Goal: Navigation & Orientation: Find specific page/section

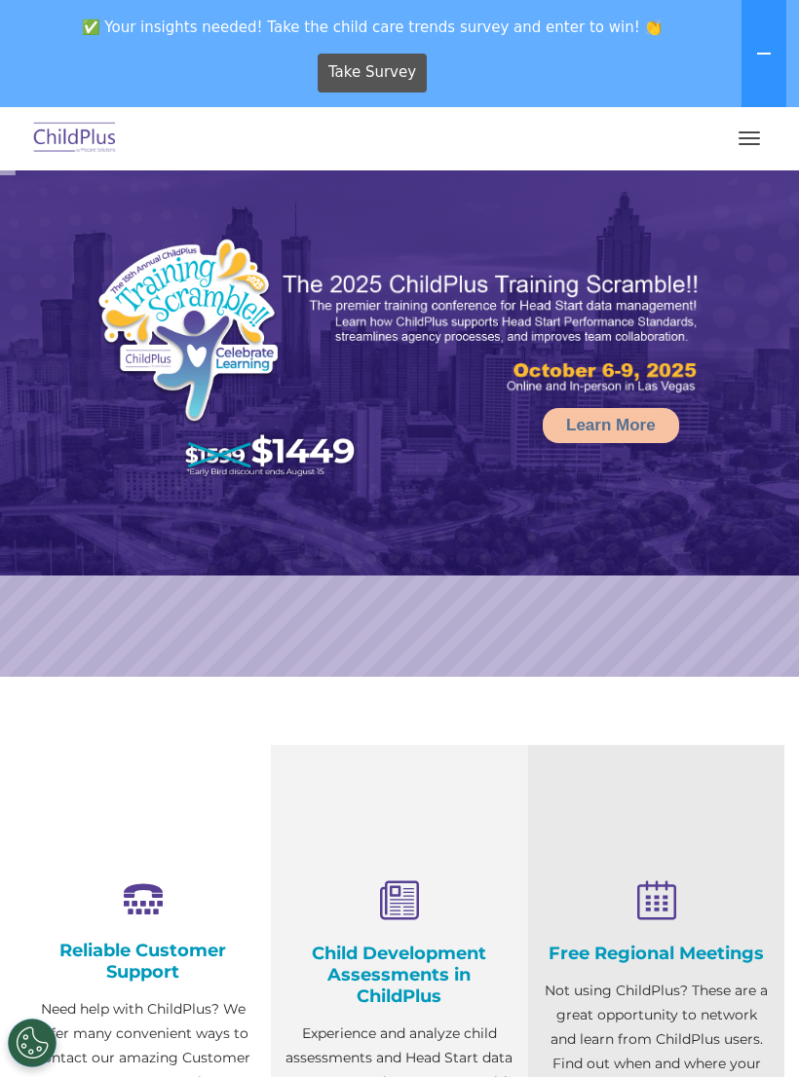
select select "MEDIUM"
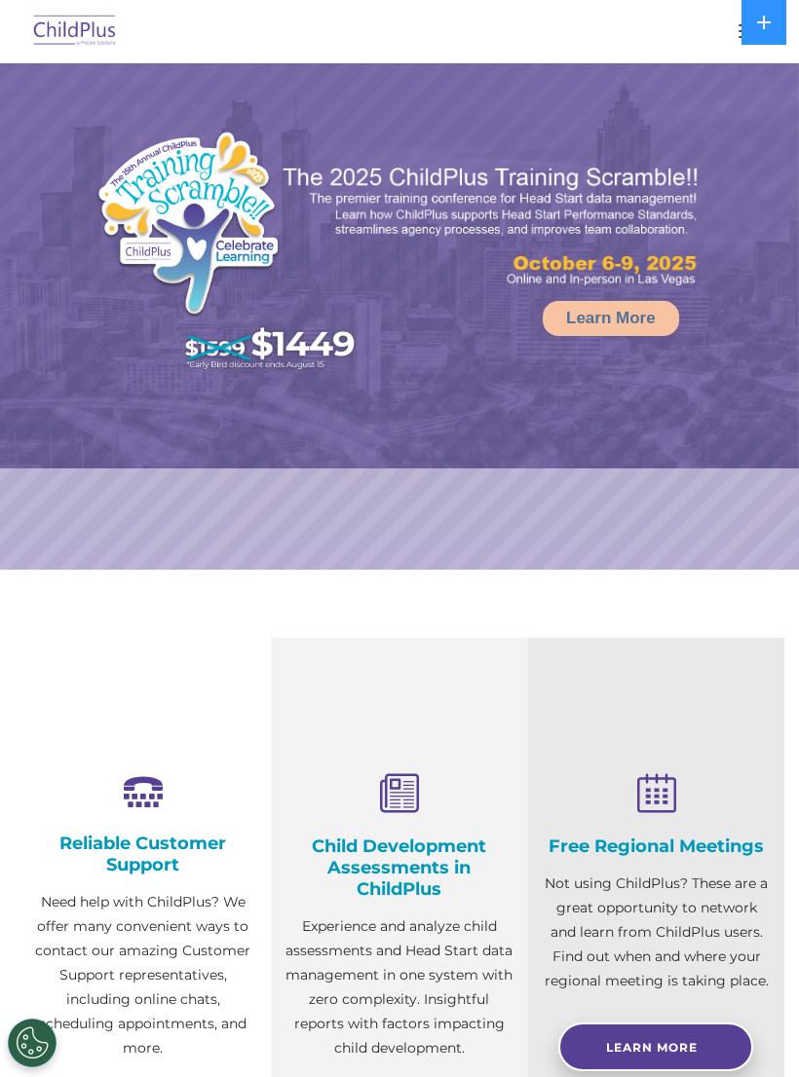
select select "MEDIUM"
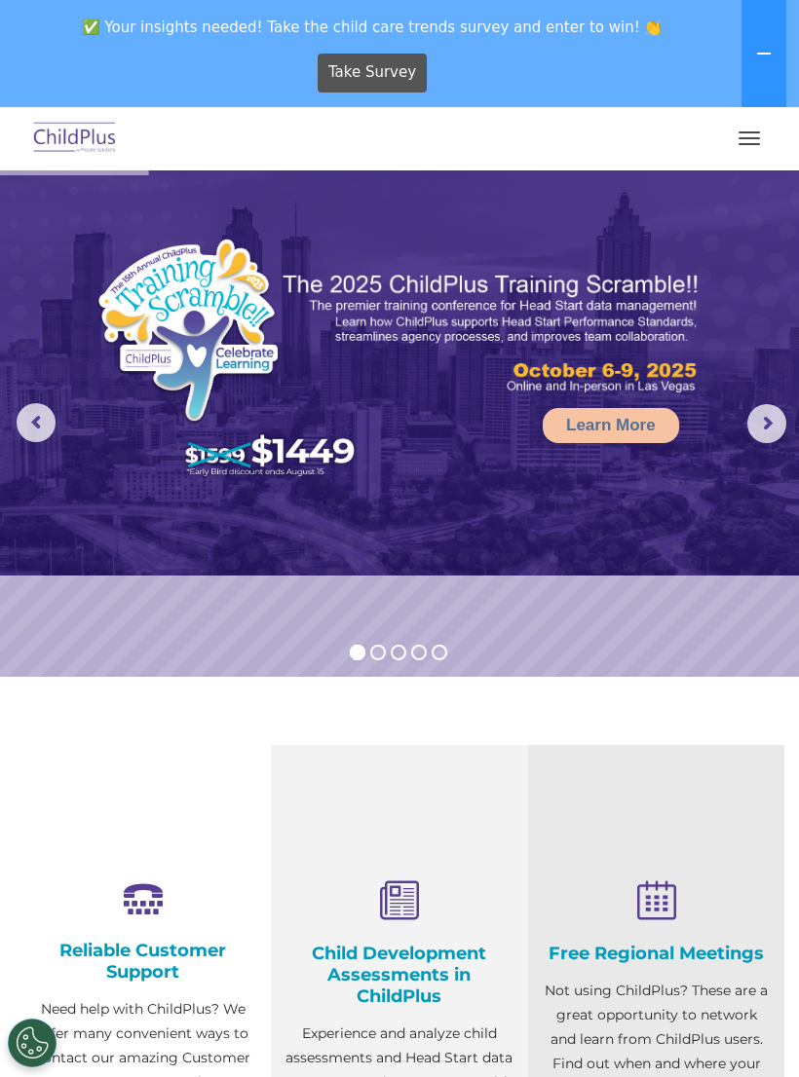
click at [732, 130] on button "button" at bounding box center [749, 138] width 41 height 31
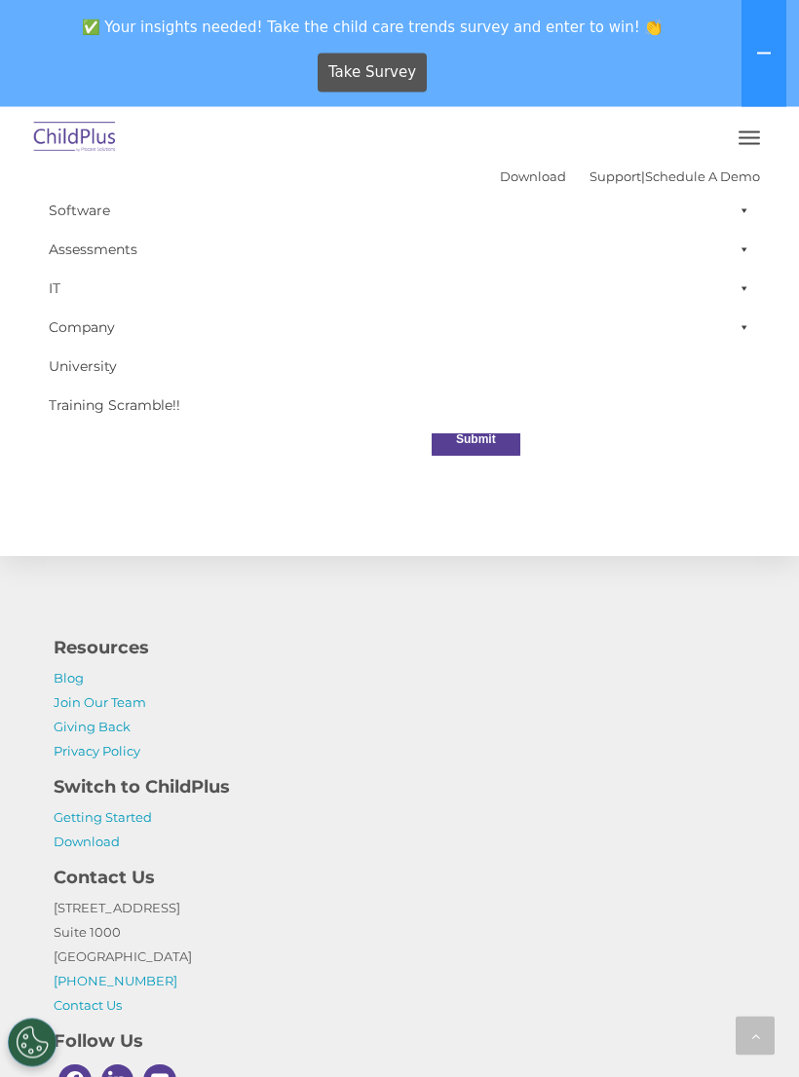
scroll to position [2208, 0]
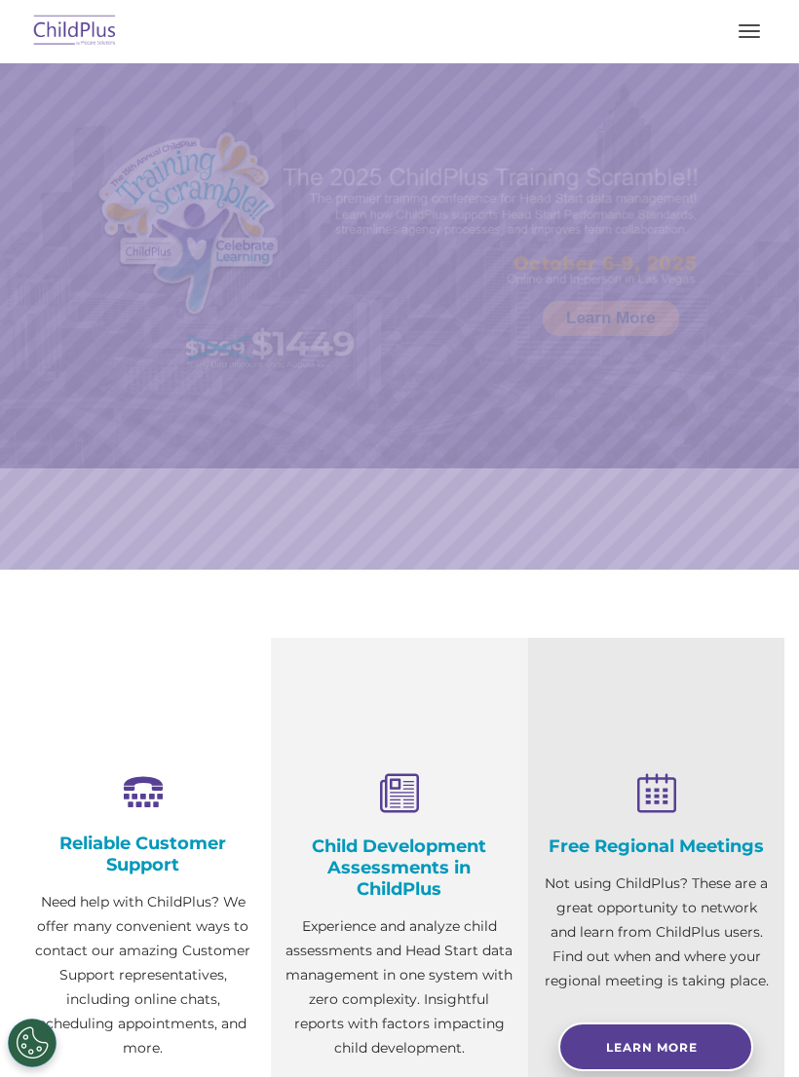
scroll to position [437, 0]
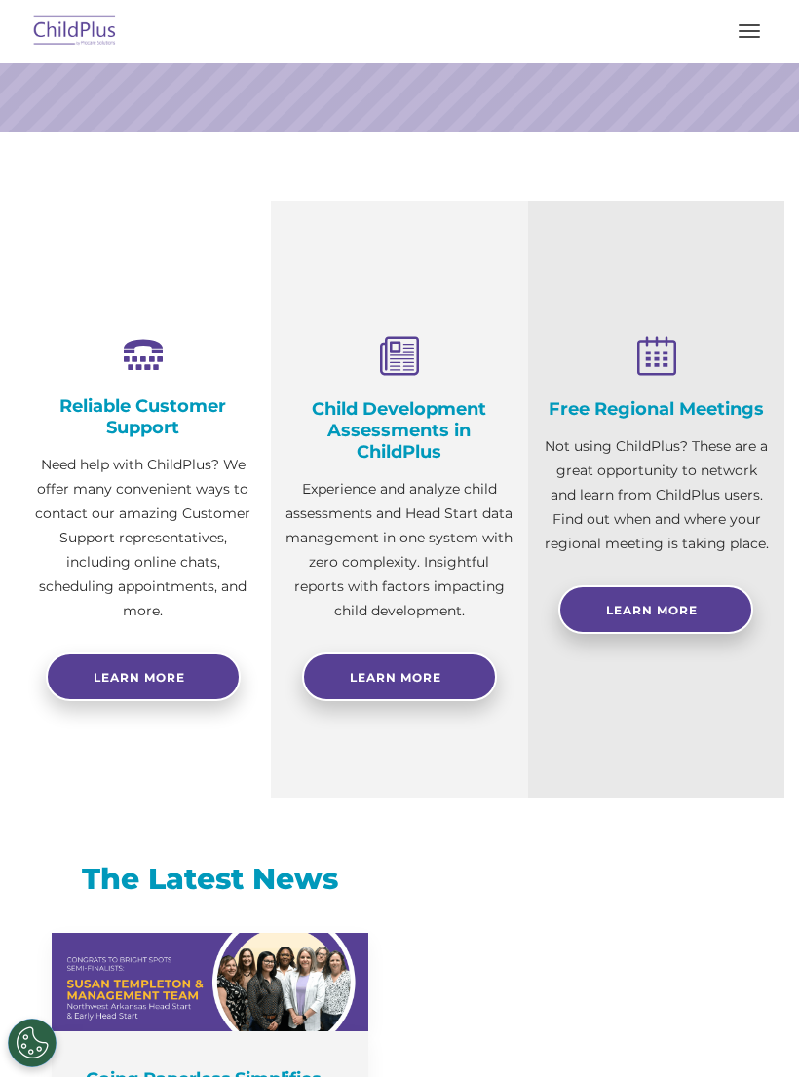
select select "MEDIUM"
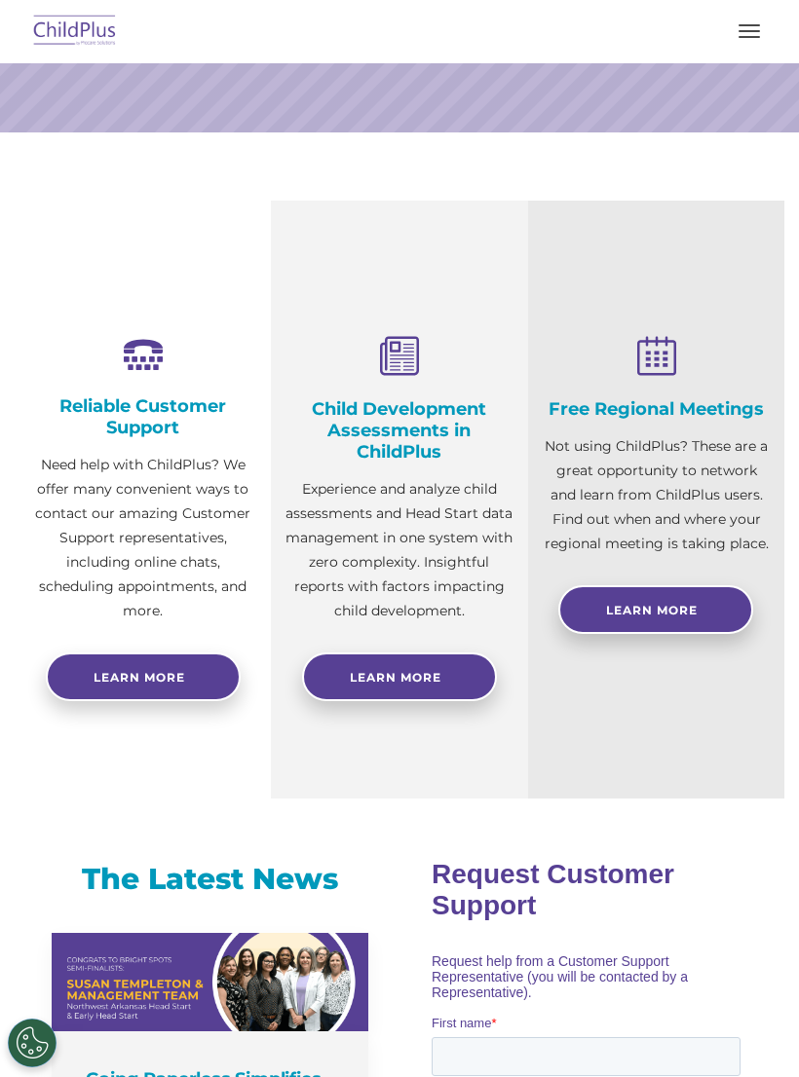
scroll to position [0, 0]
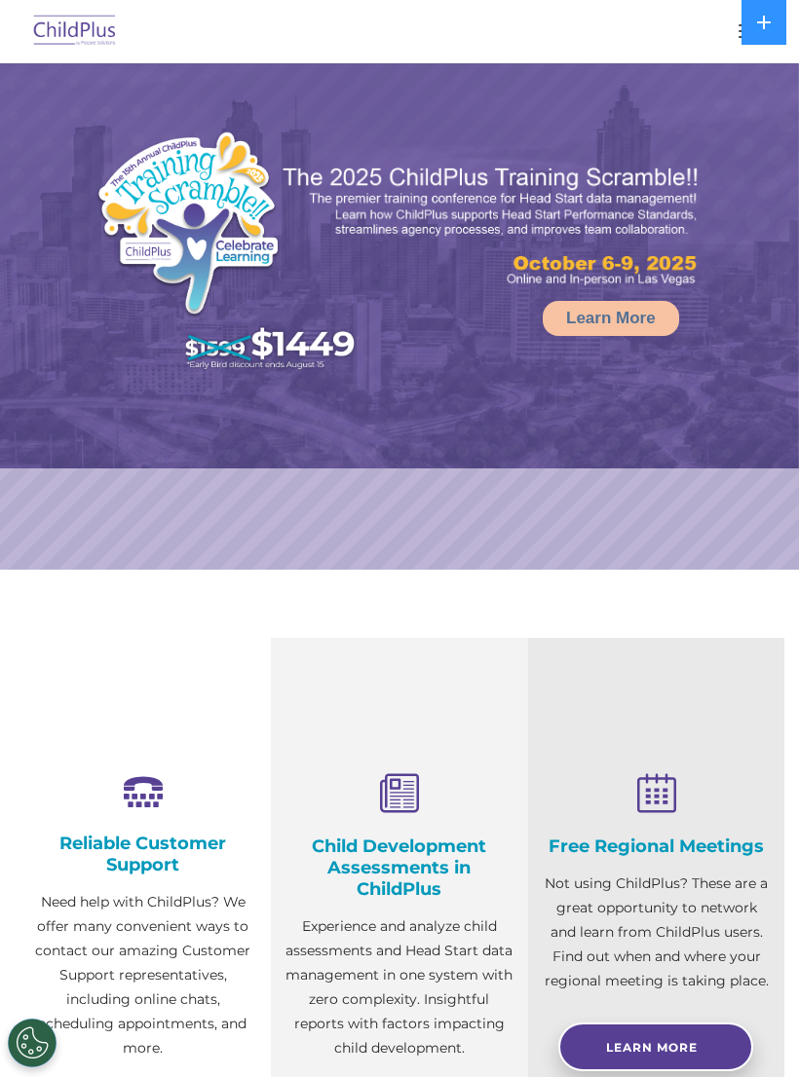
select select "MEDIUM"
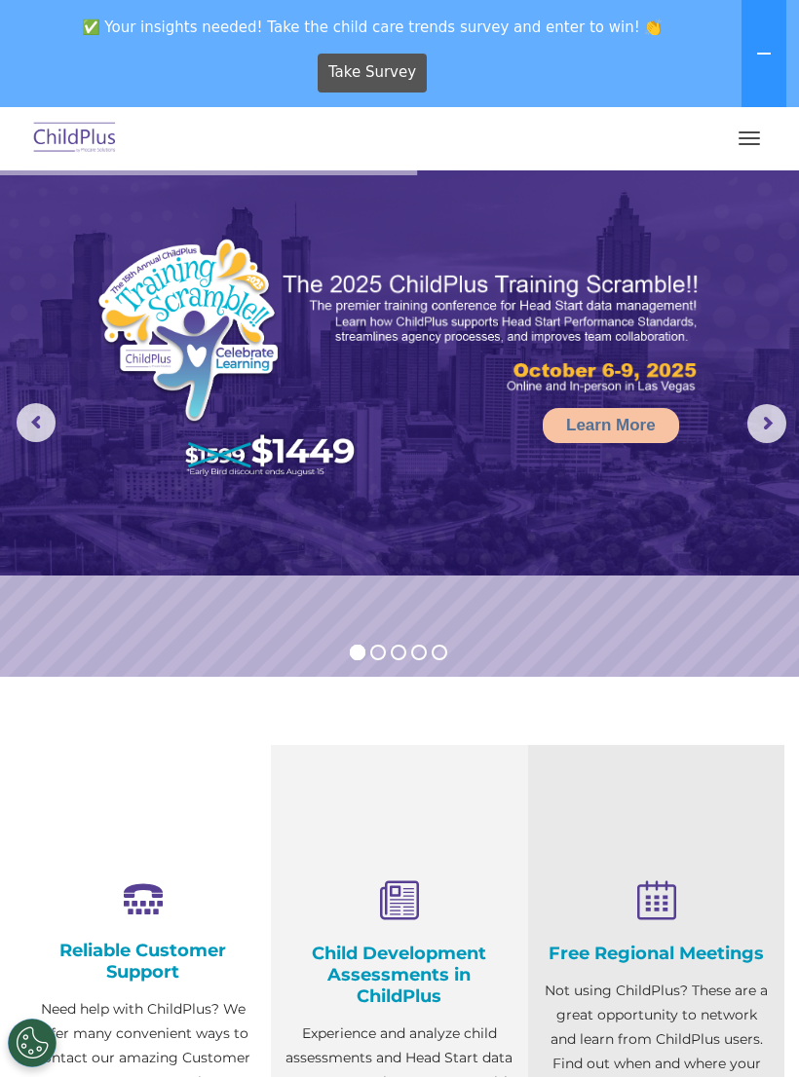
click at [738, 125] on button "button" at bounding box center [749, 138] width 41 height 31
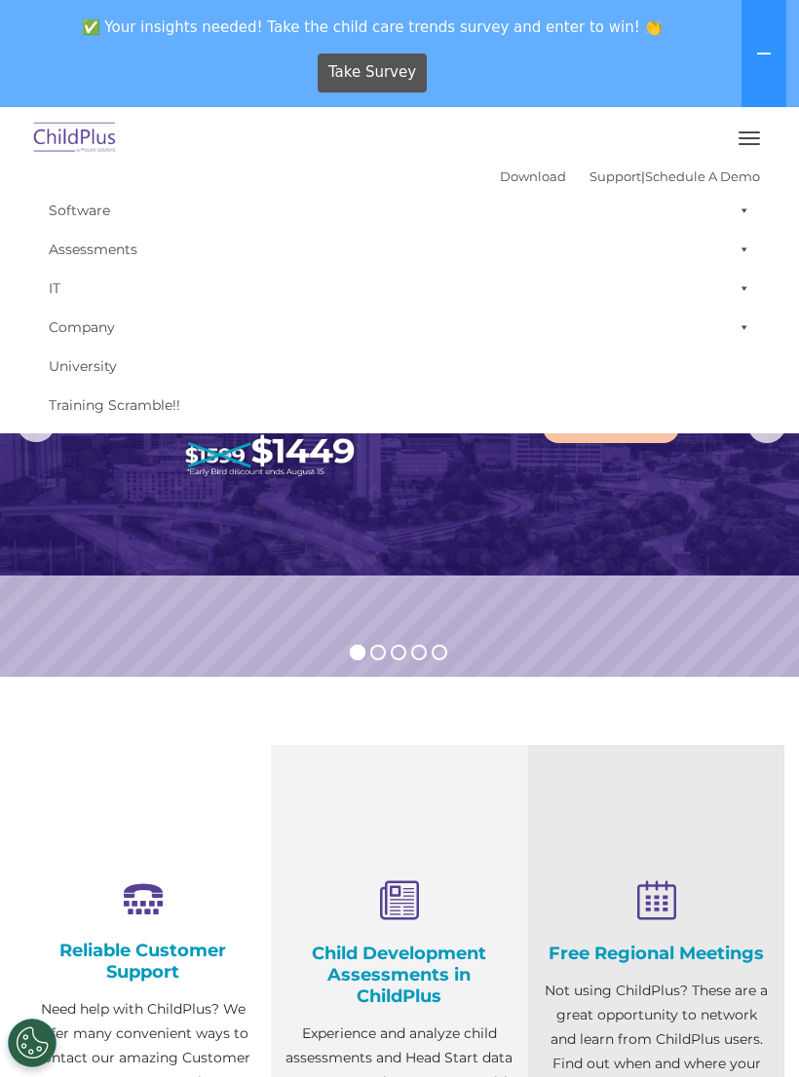
click at [60, 559] on img at bounding box center [399, 372] width 799 height 405
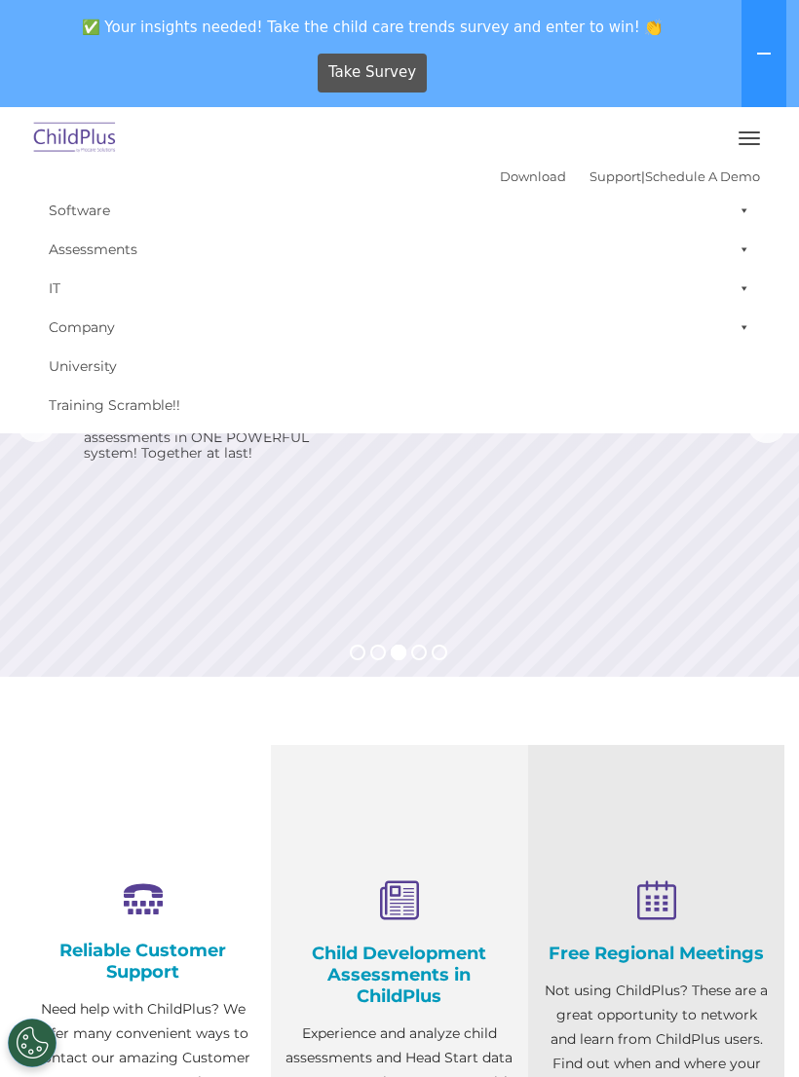
click at [770, 60] on icon at bounding box center [764, 54] width 16 height 16
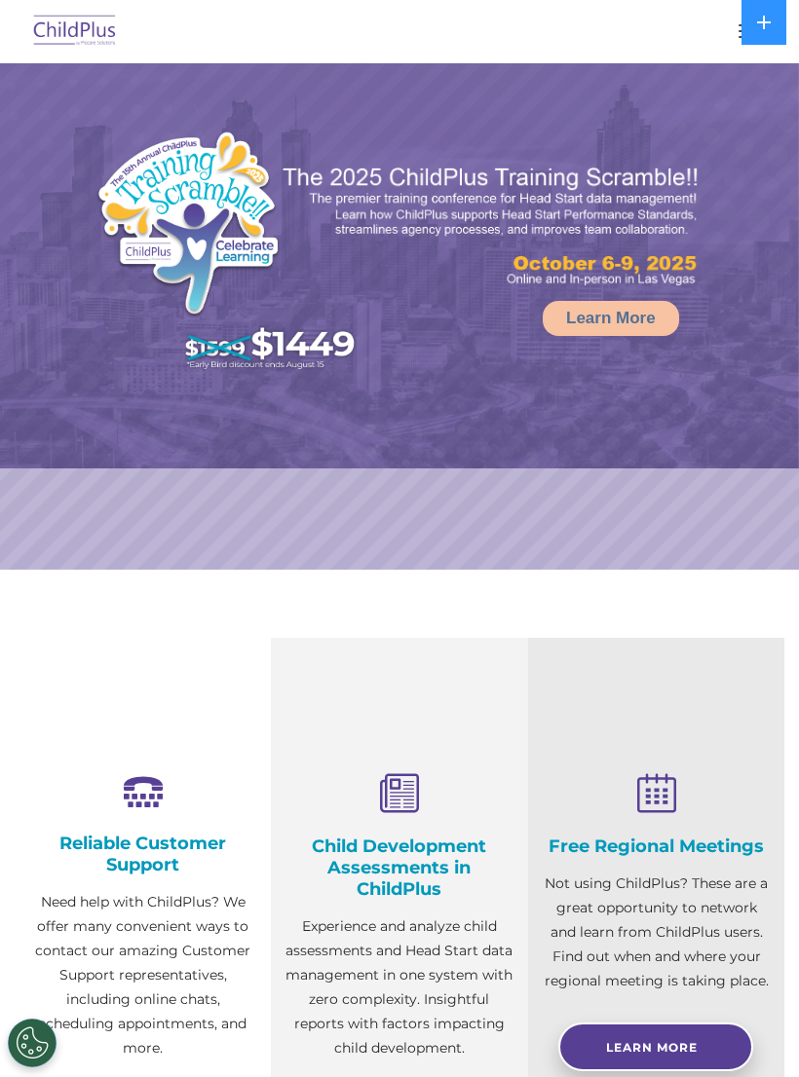
select select "MEDIUM"
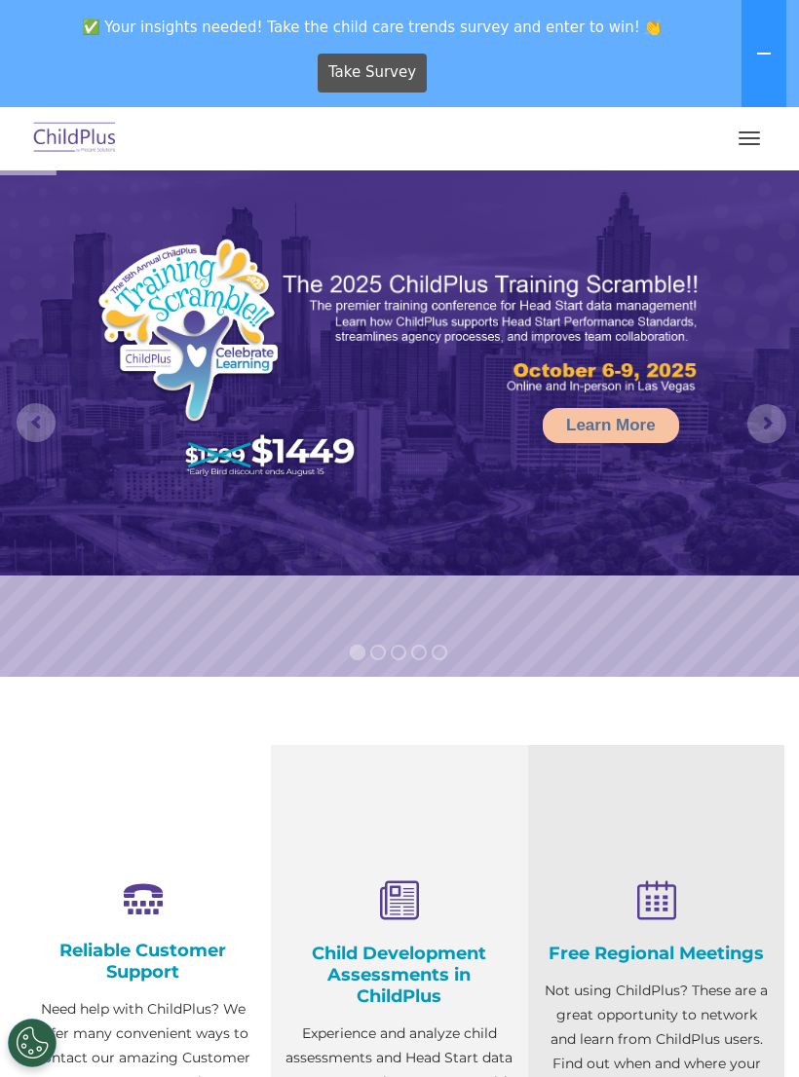
click at [739, 146] on button "button" at bounding box center [749, 138] width 41 height 31
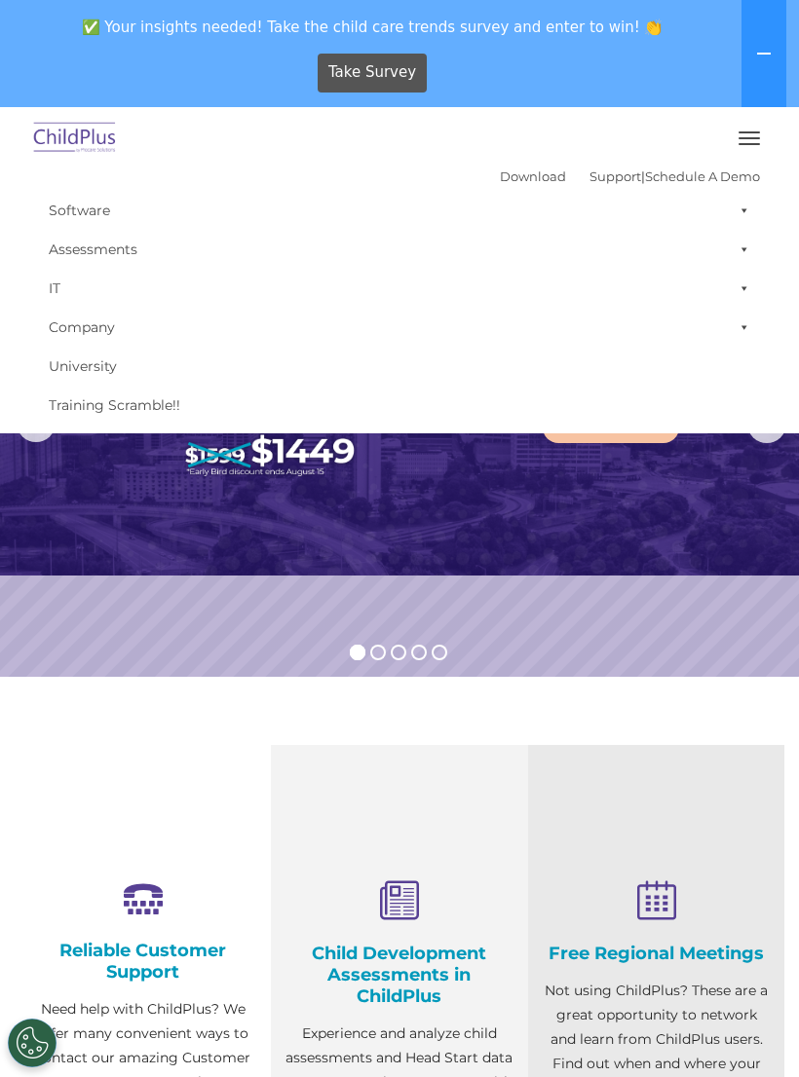
click at [738, 141] on button "button" at bounding box center [749, 138] width 41 height 31
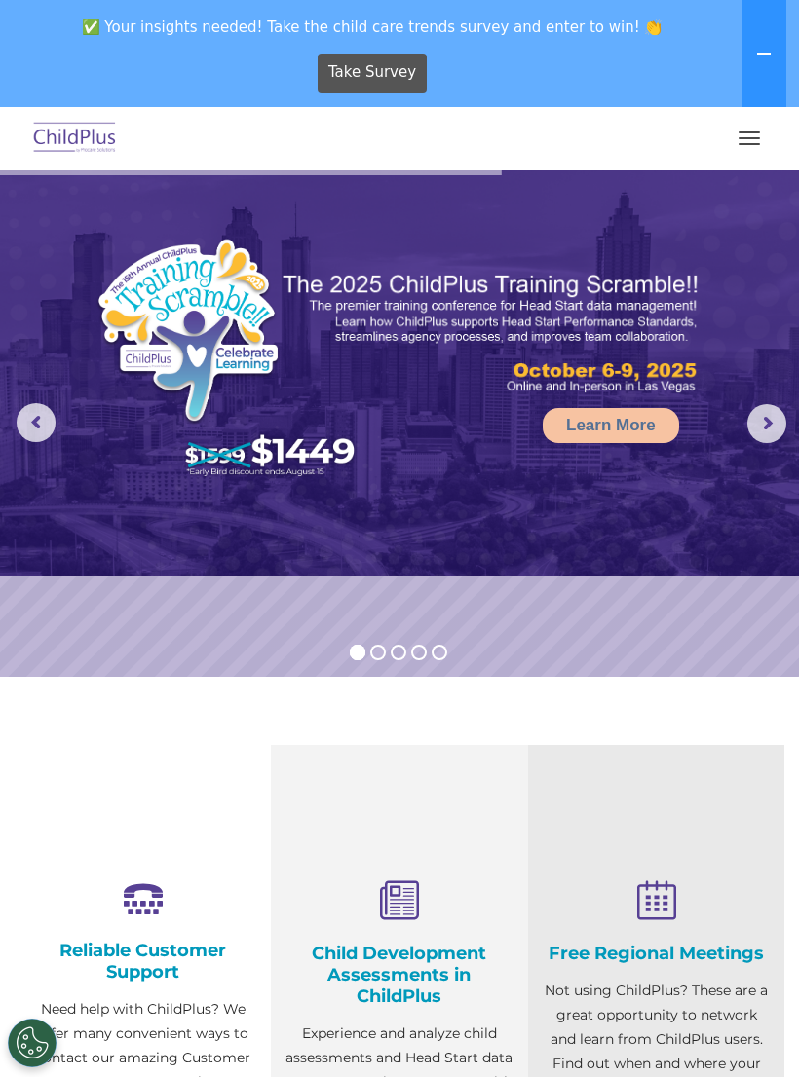
click at [766, 145] on button "button" at bounding box center [749, 138] width 41 height 31
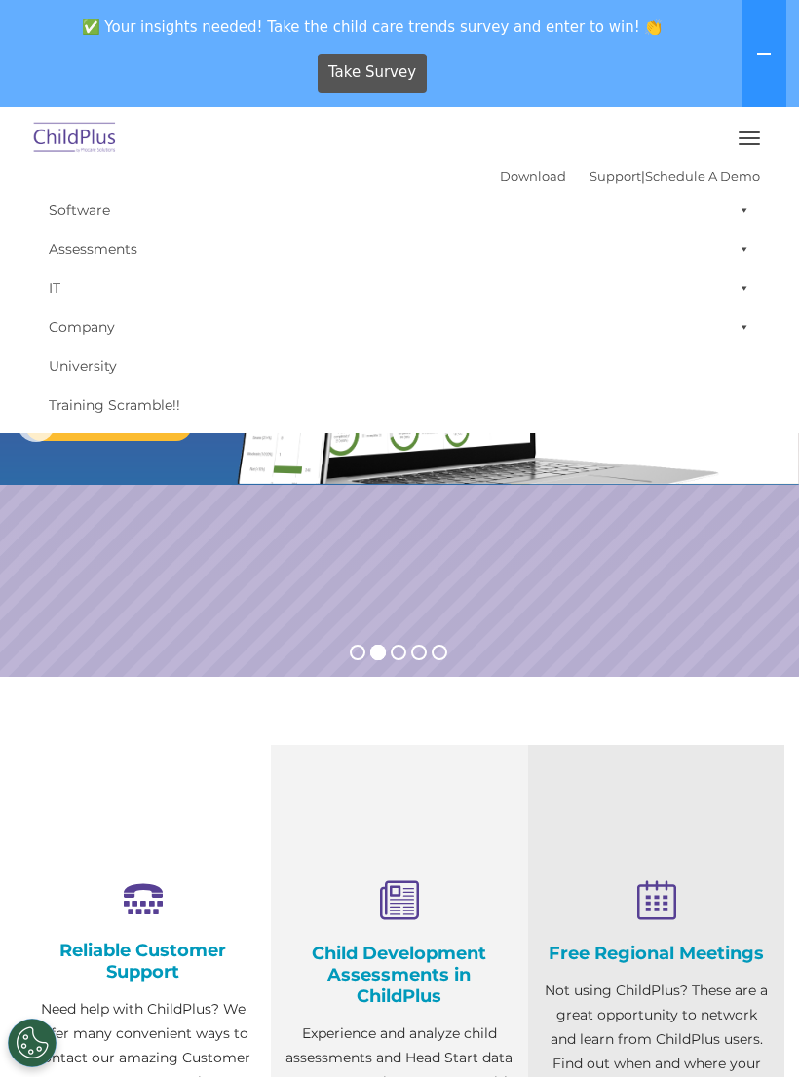
click at [750, 135] on button "button" at bounding box center [749, 138] width 41 height 31
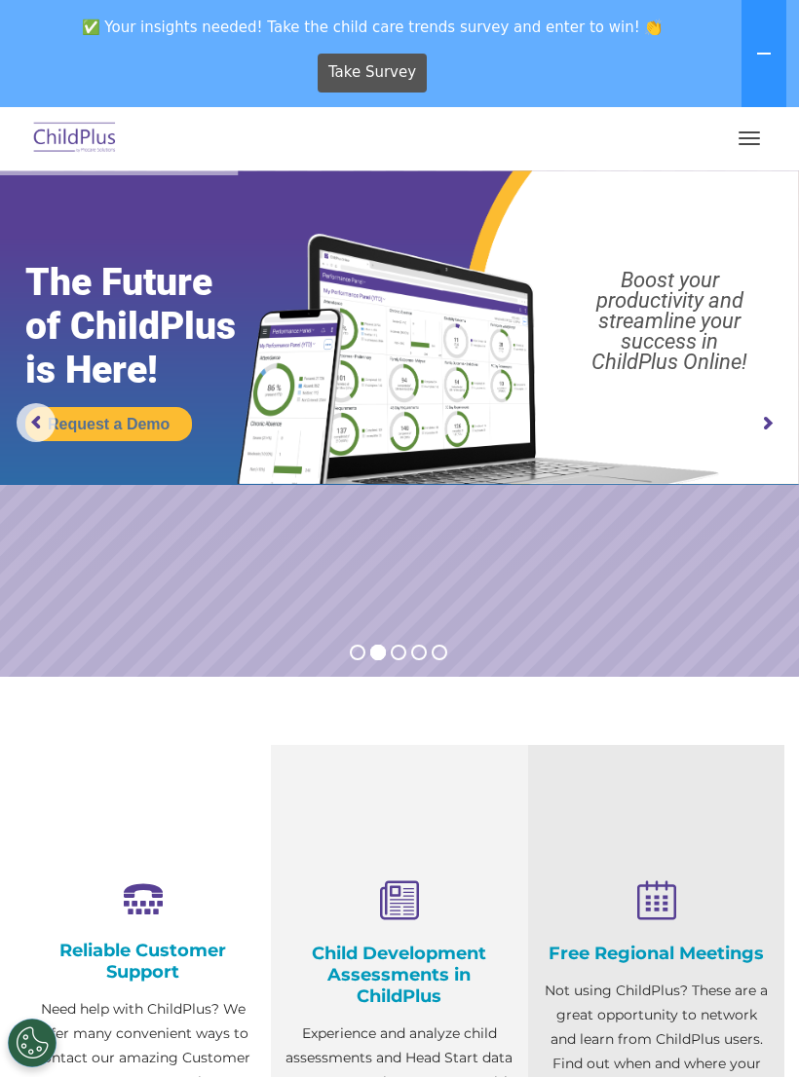
click at [767, 57] on icon at bounding box center [764, 54] width 16 height 16
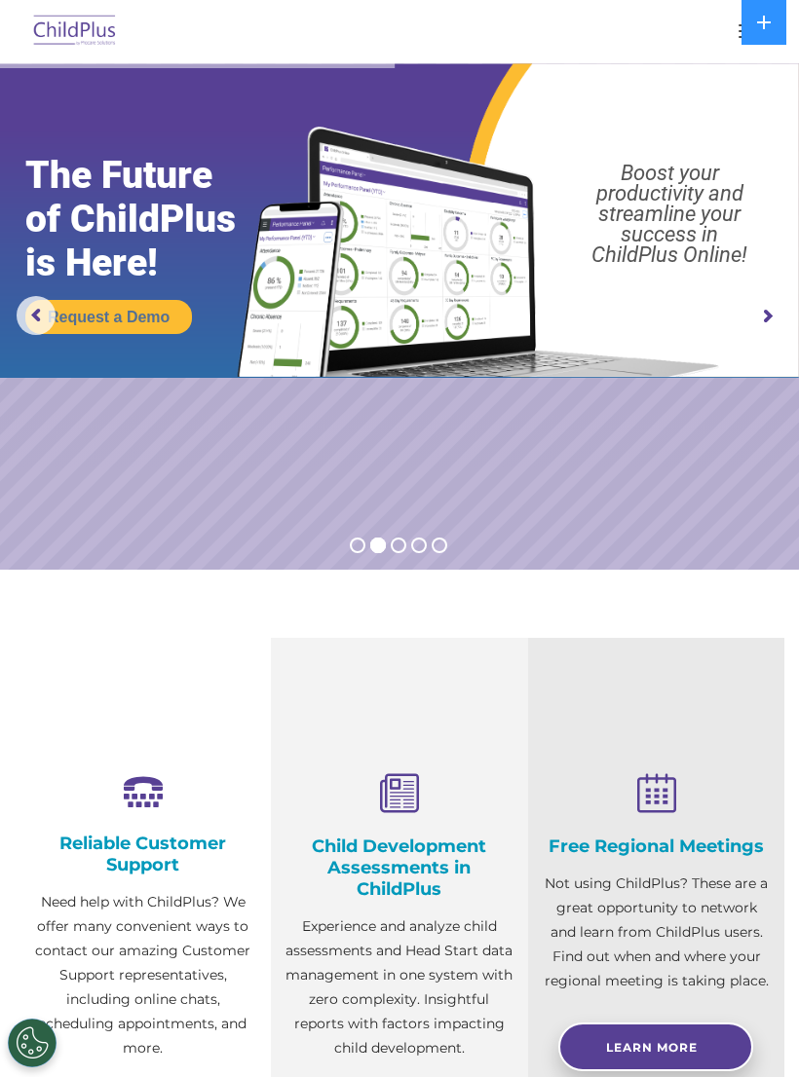
click at [629, 46] on div at bounding box center [399, 31] width 721 height 47
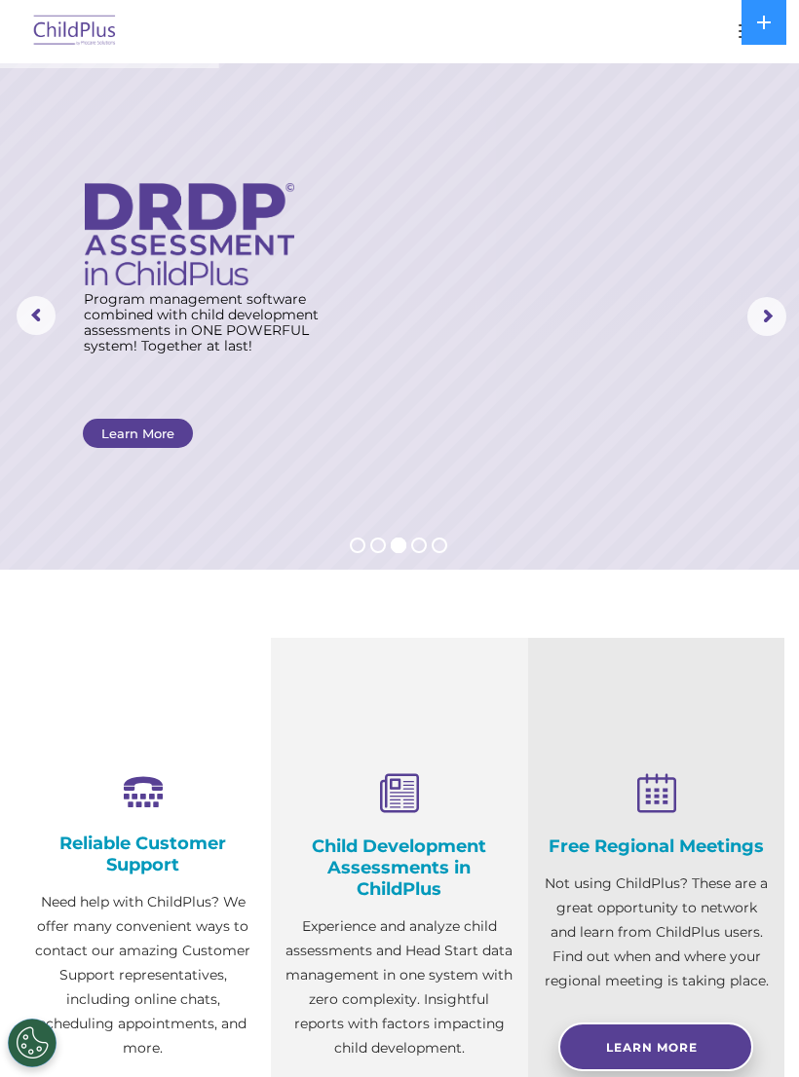
click at [762, 26] on icon at bounding box center [764, 23] width 16 height 16
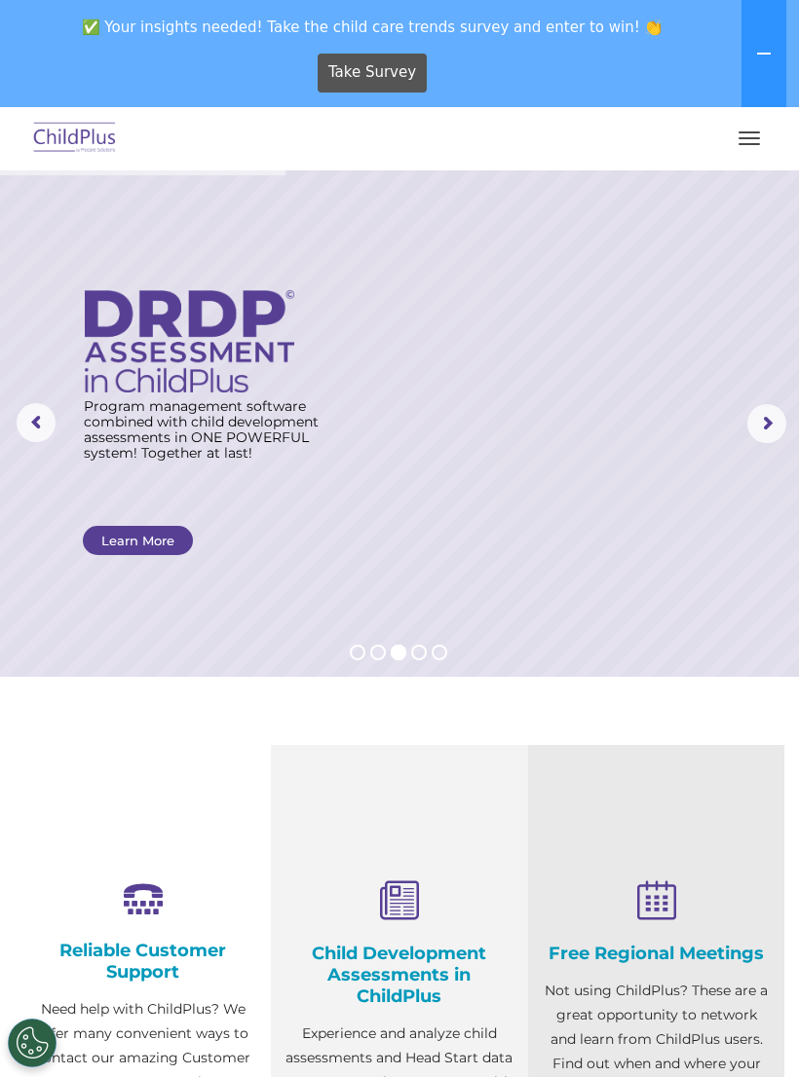
click at [741, 142] on button "button" at bounding box center [749, 138] width 41 height 31
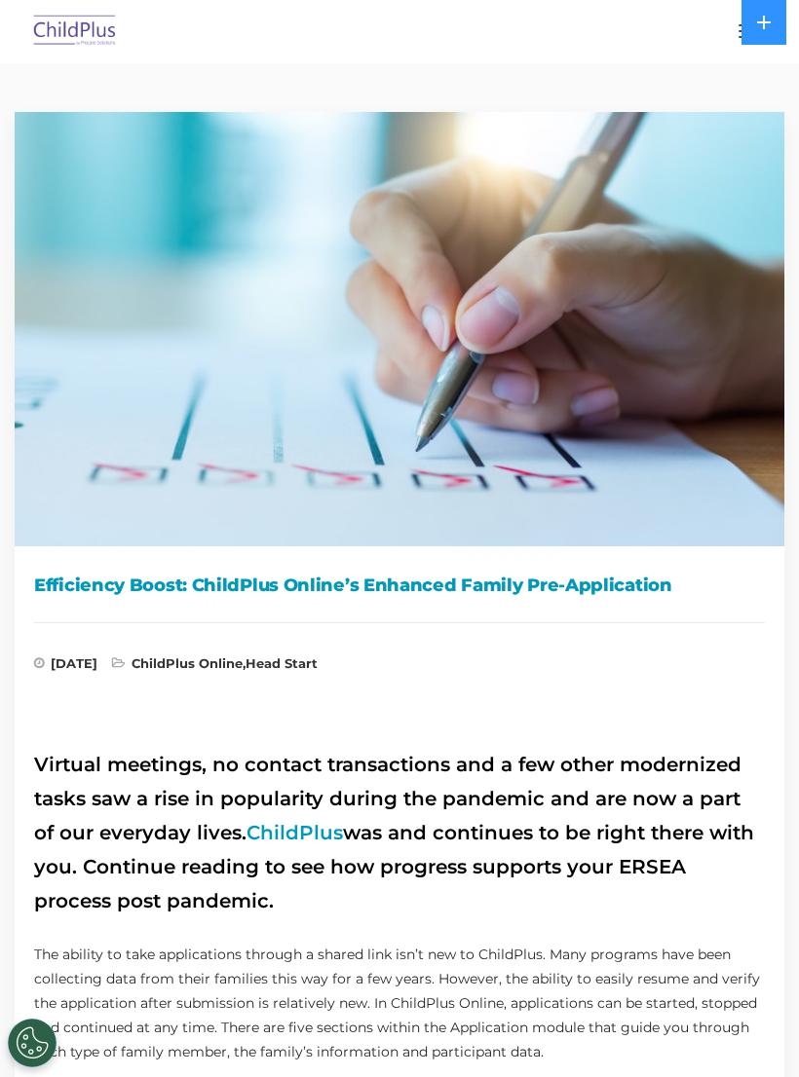
click at [733, 33] on button "button" at bounding box center [749, 31] width 41 height 31
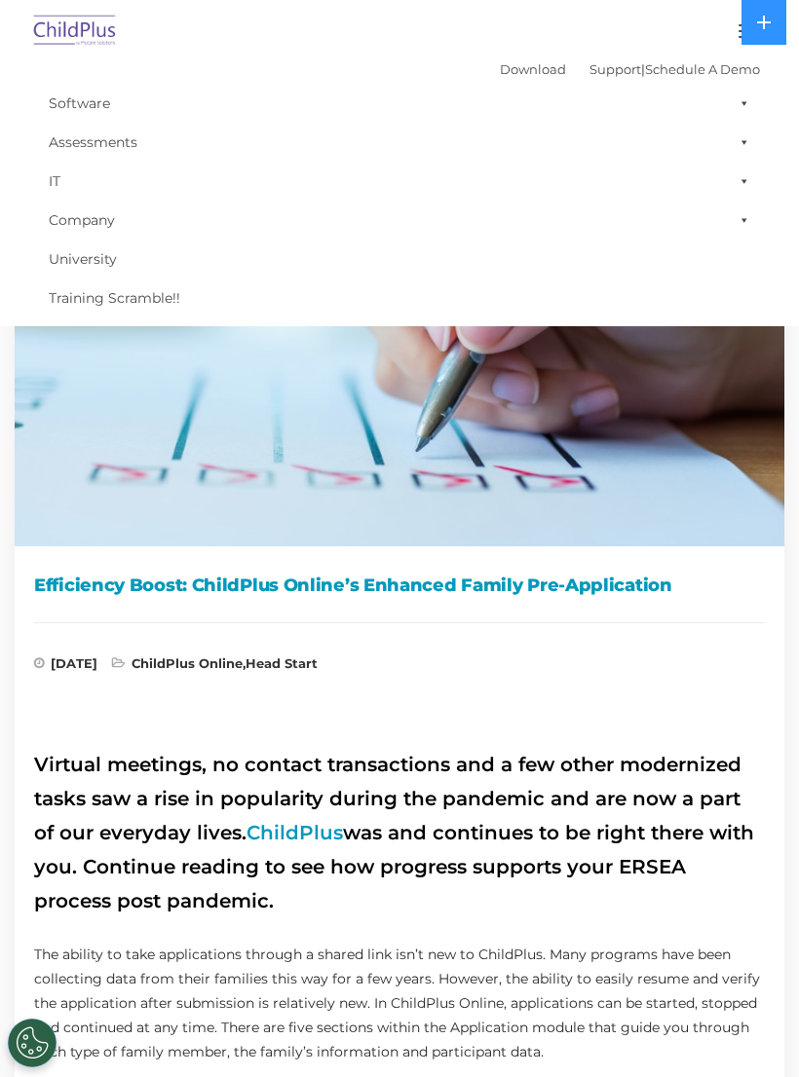
click at [683, 96] on link "Software" at bounding box center [399, 103] width 721 height 39
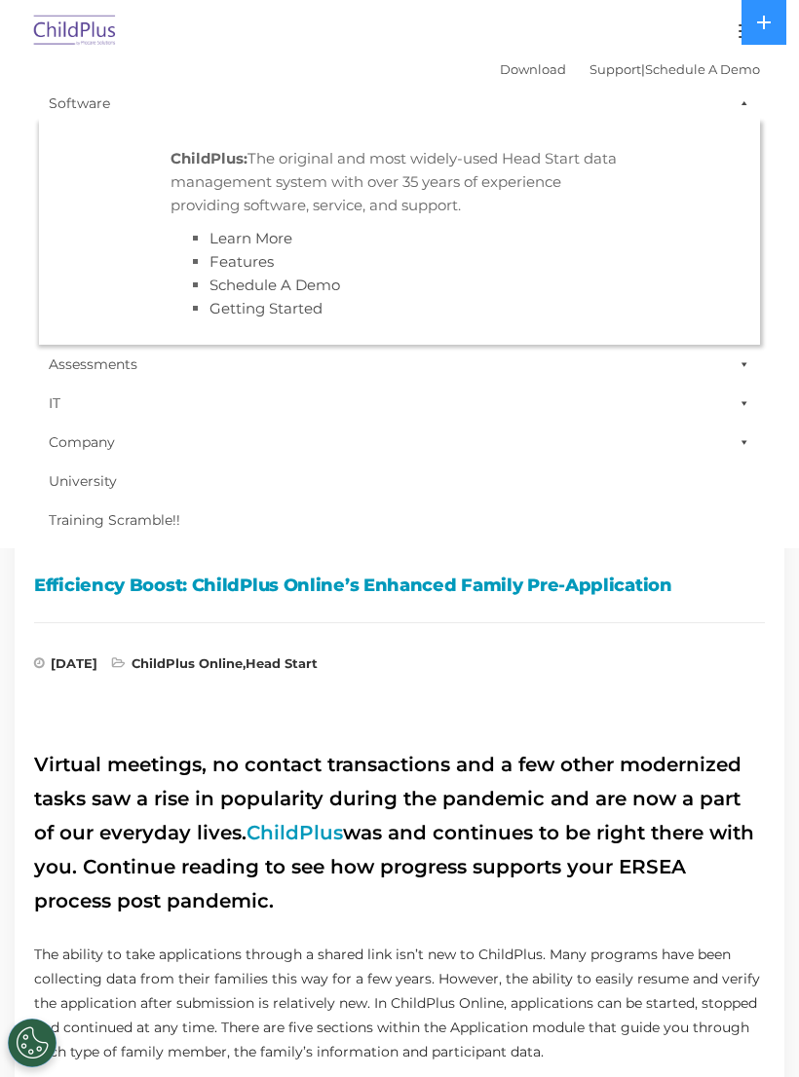
click at [730, 32] on button "button" at bounding box center [749, 31] width 41 height 31
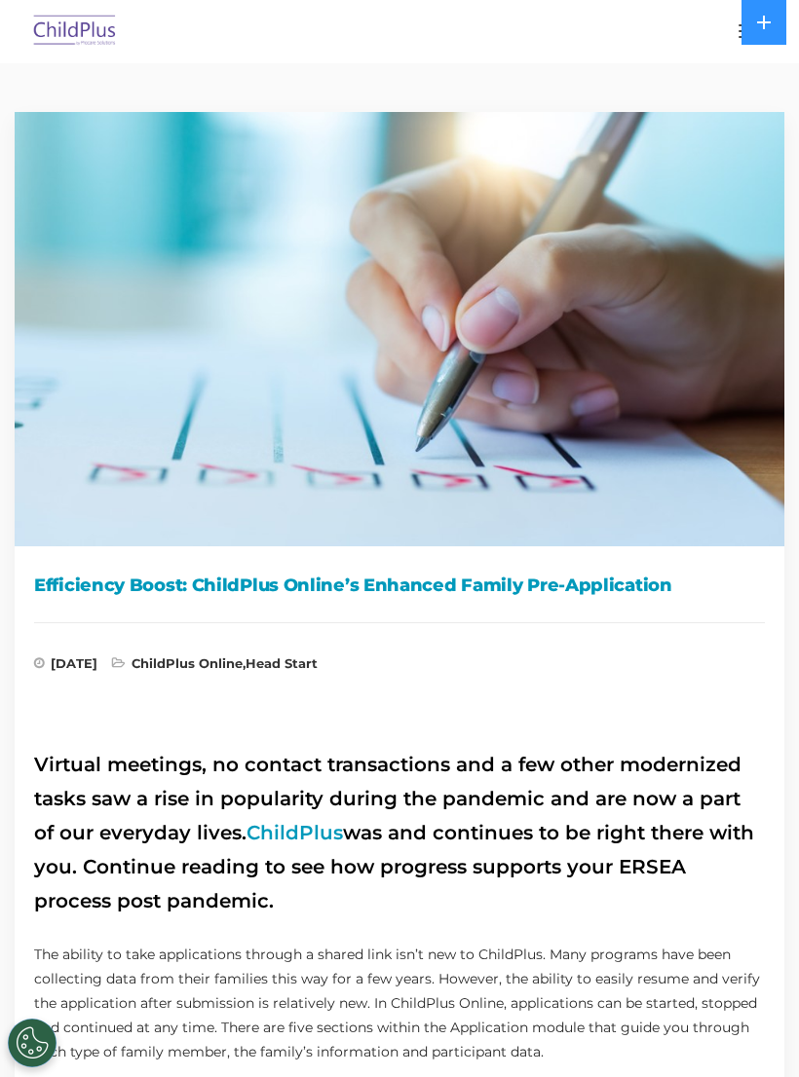
click at [740, 33] on button "button" at bounding box center [749, 31] width 41 height 31
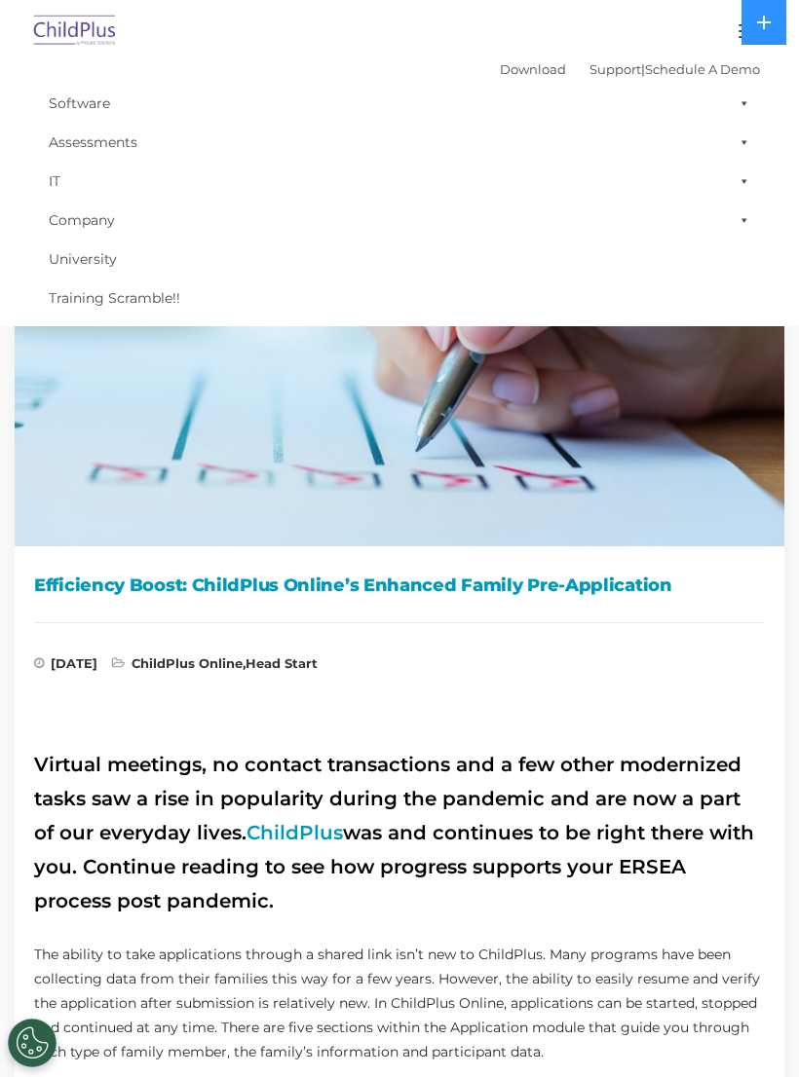
click at [775, 31] on button at bounding box center [763, 22] width 45 height 45
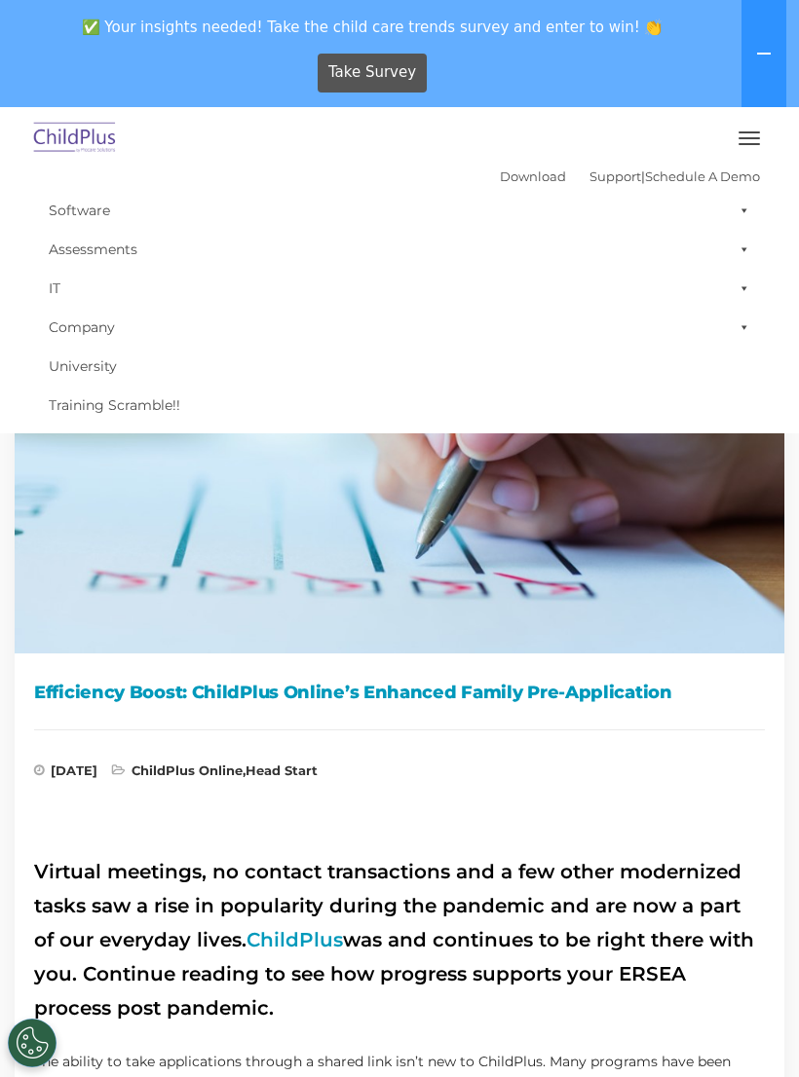
click at [753, 143] on span "button" at bounding box center [748, 144] width 21 height 2
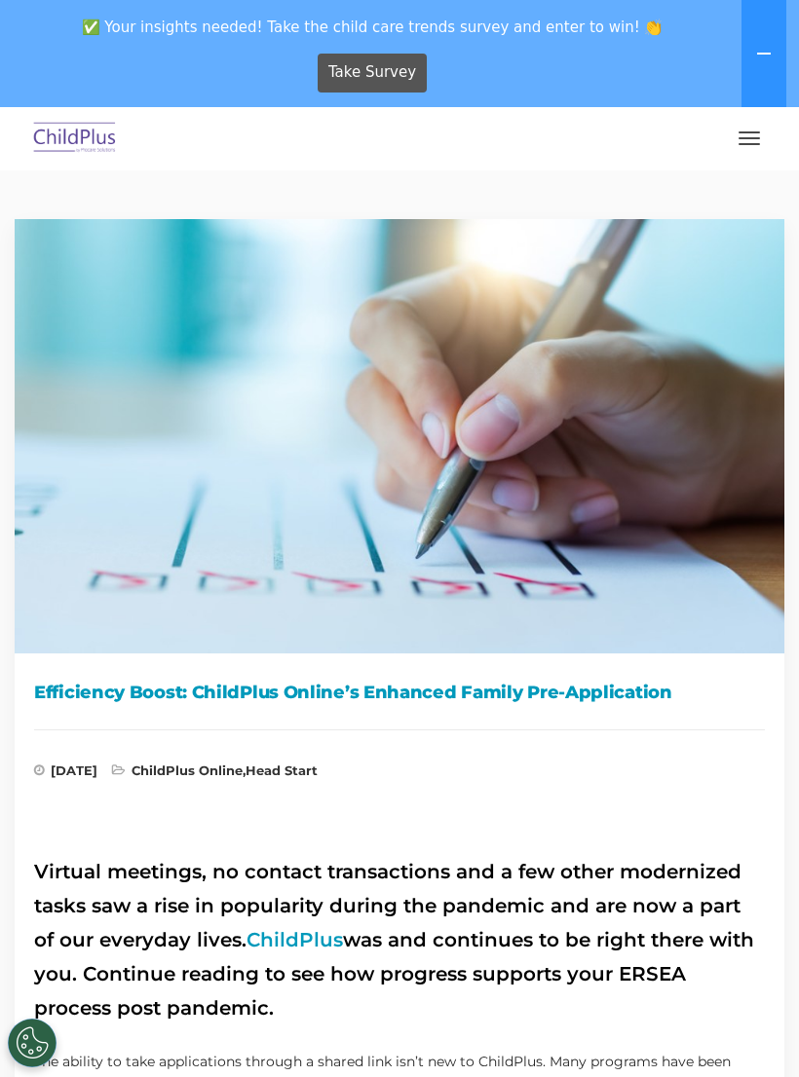
click at [752, 139] on button "button" at bounding box center [749, 138] width 41 height 31
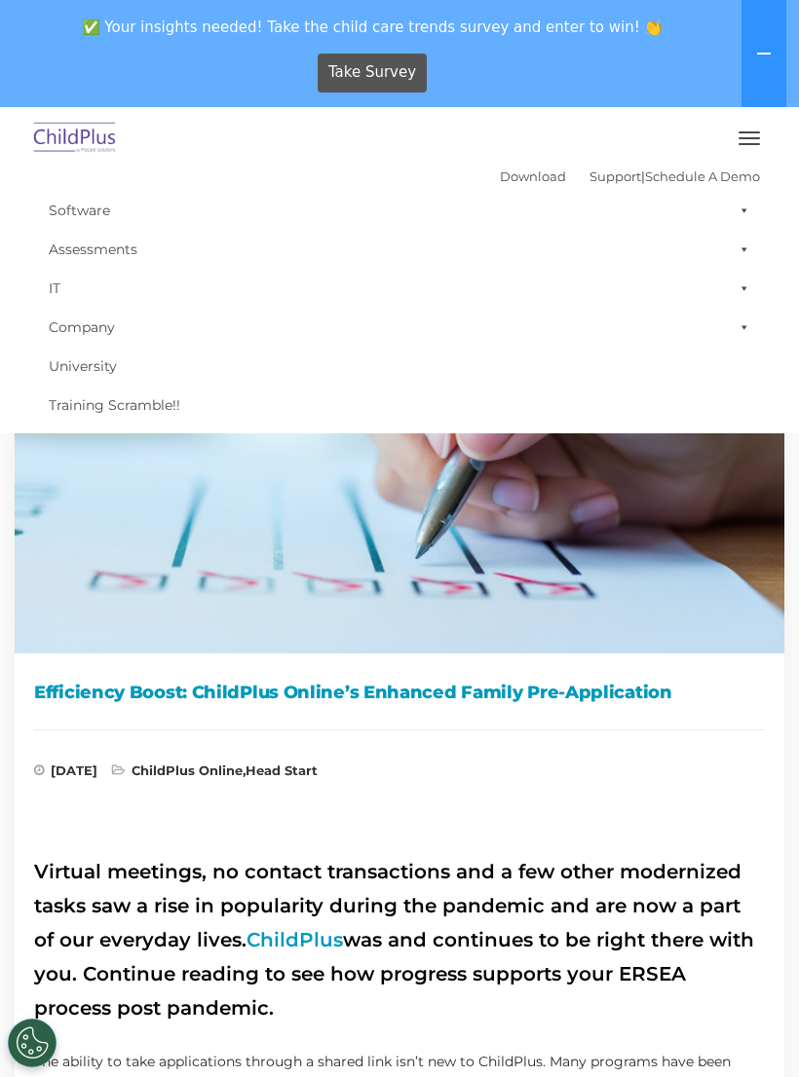
click at [243, 772] on link "ChildPlus Online" at bounding box center [187, 771] width 111 height 16
click at [243, 767] on link "ChildPlus Online" at bounding box center [187, 771] width 111 height 16
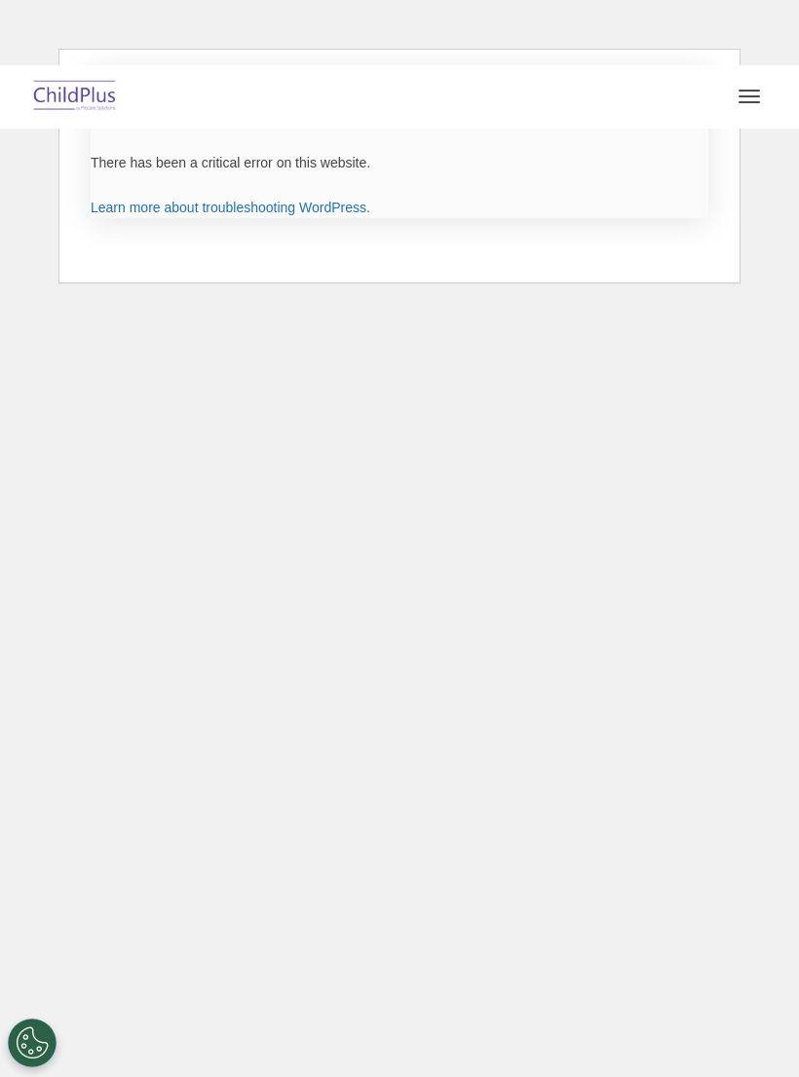
click at [763, 95] on button "button" at bounding box center [749, 96] width 41 height 31
click at [608, 315] on html "Download Support | Schedule A Demo Search for: Search MENU MENU Software ChildP…" at bounding box center [399, 157] width 799 height 315
